Goal: Complete application form

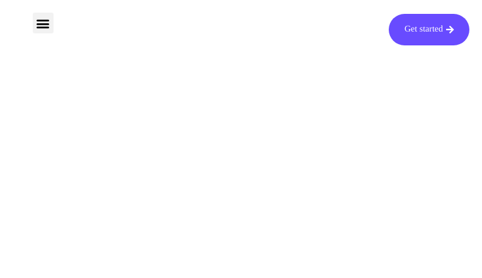
type input "IgSZuHQAcit"
type input "[EMAIL_ADDRESS][DOMAIN_NAME]"
type input "PUYSRxQdfpJSHX"
type input "AFnOIuLnSUyOtZpd"
type input "[EMAIL_ADDRESS][DOMAIN_NAME]"
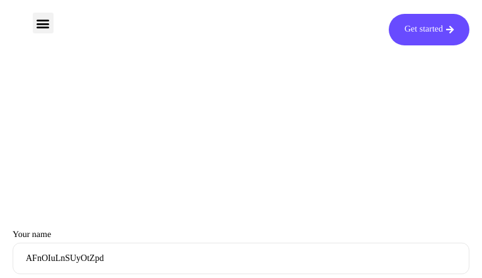
type input "uPvDQuwL"
